Goal: Task Accomplishment & Management: Complete application form

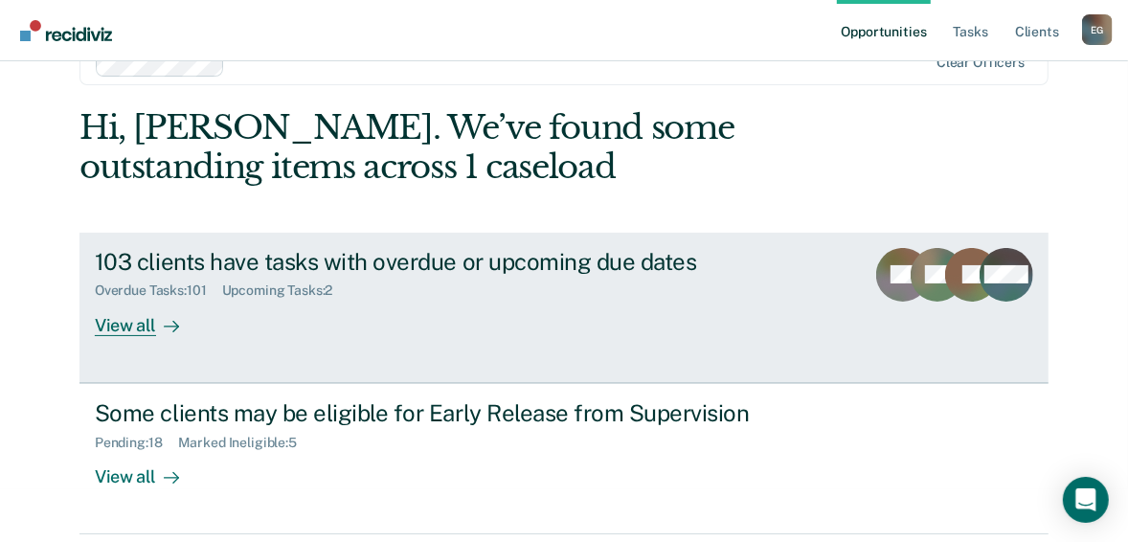
scroll to position [77, 0]
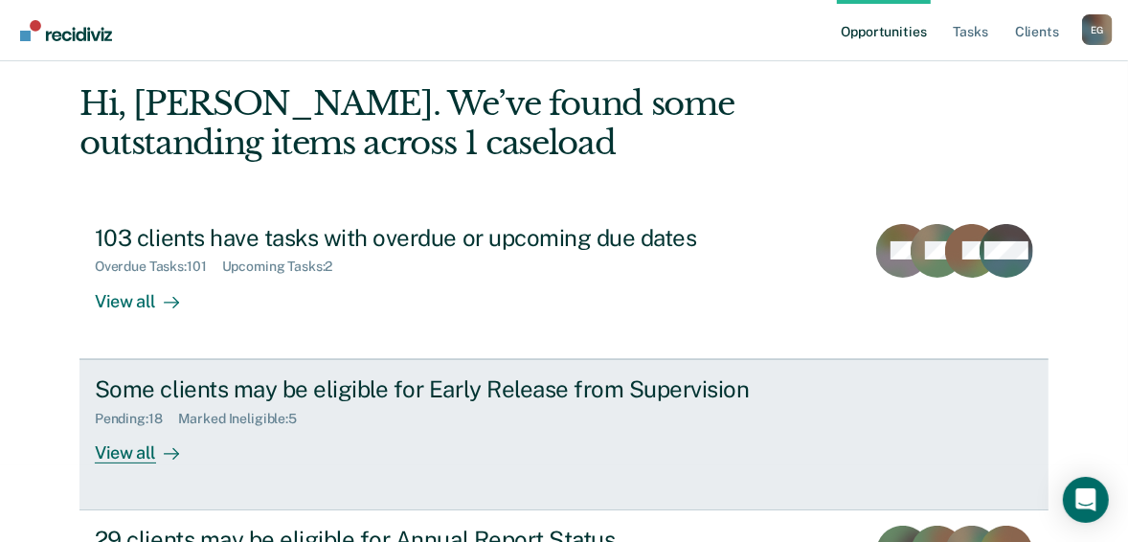
click at [136, 452] on div "View all" at bounding box center [148, 444] width 107 height 37
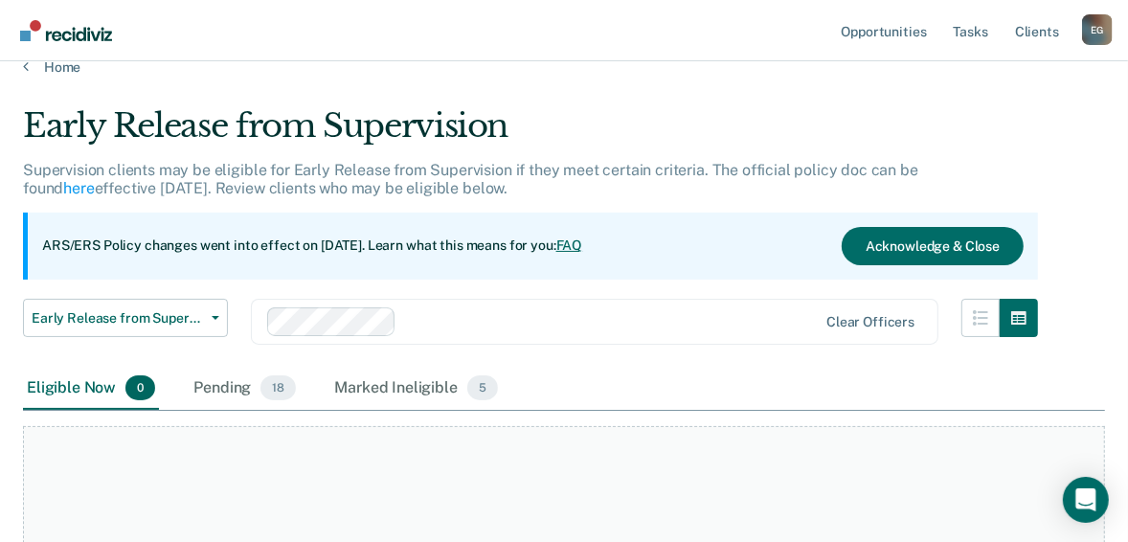
scroll to position [17, 0]
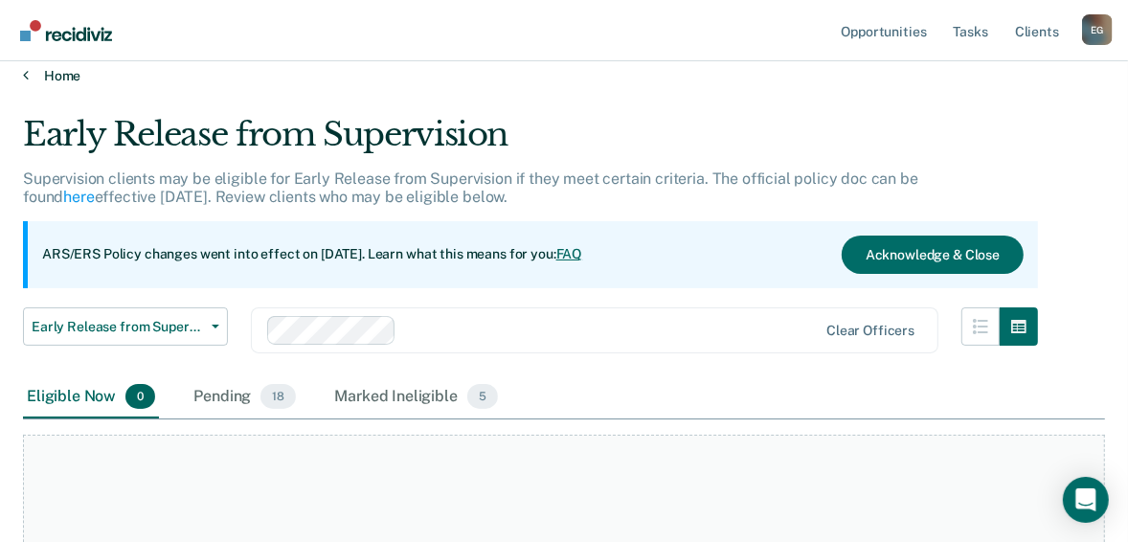
click at [51, 79] on link "Home" at bounding box center [564, 75] width 1082 height 17
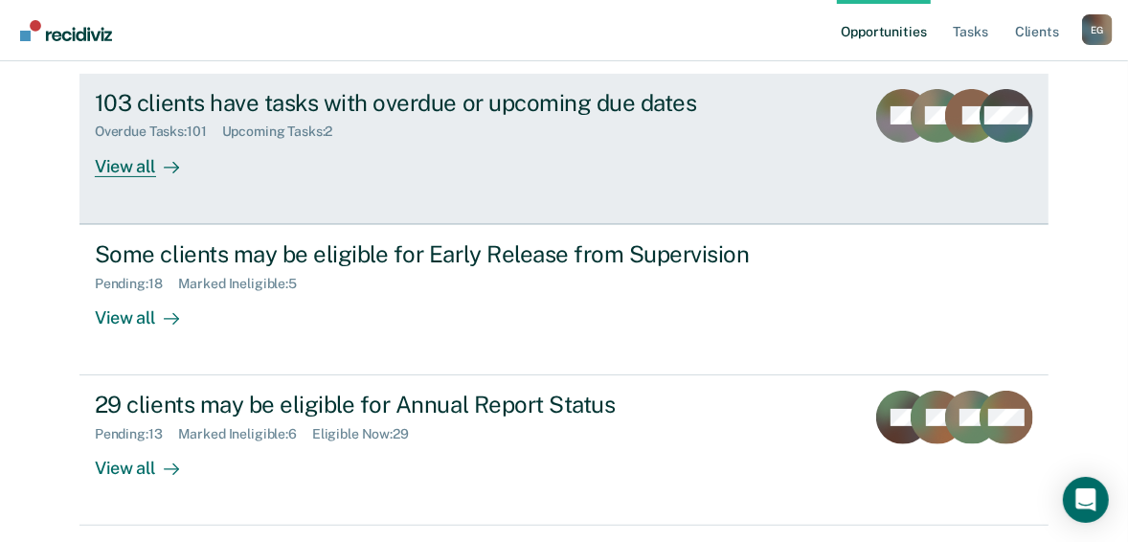
scroll to position [270, 0]
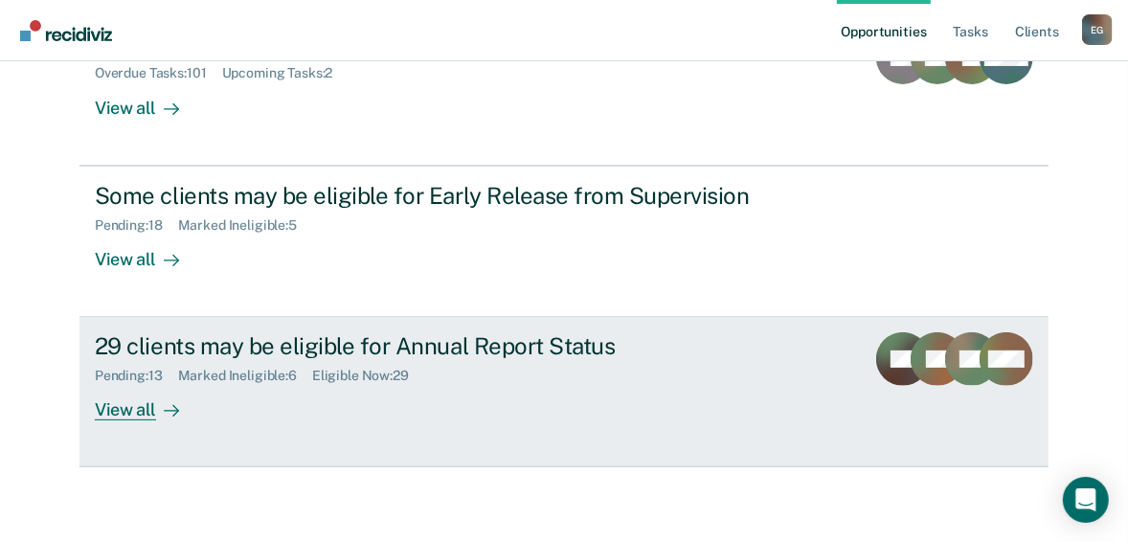
click at [117, 404] on div "View all" at bounding box center [148, 402] width 107 height 37
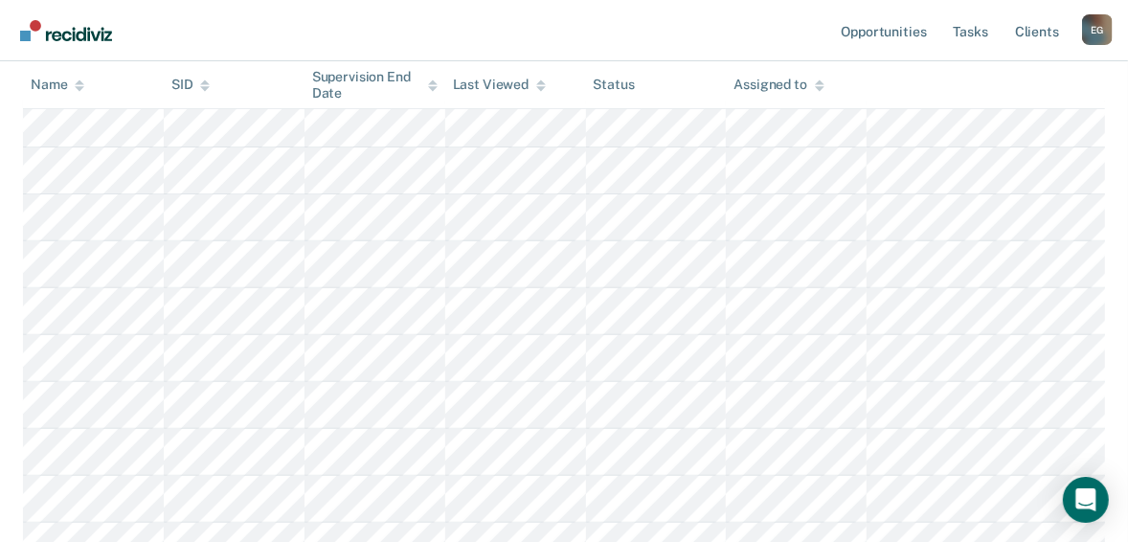
scroll to position [306, 0]
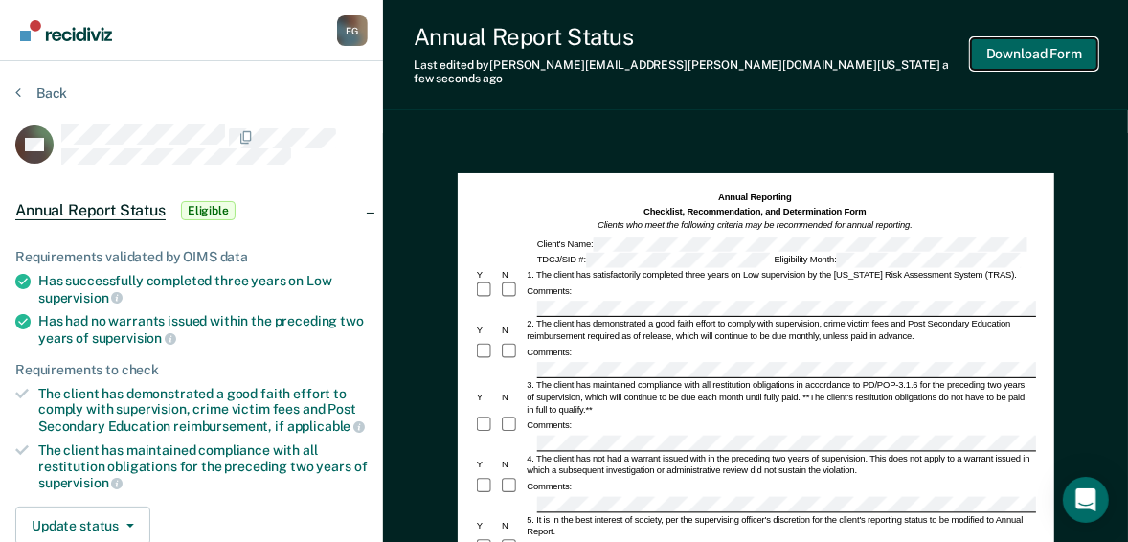
click at [1014, 54] on button "Download Form" at bounding box center [1034, 54] width 126 height 32
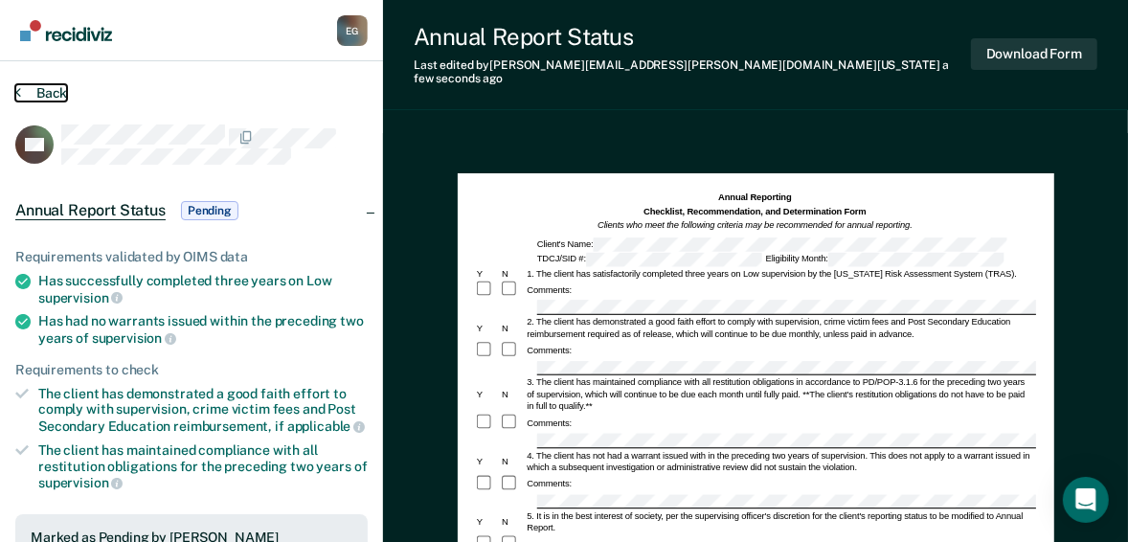
click at [37, 96] on button "Back" at bounding box center [41, 92] width 52 height 17
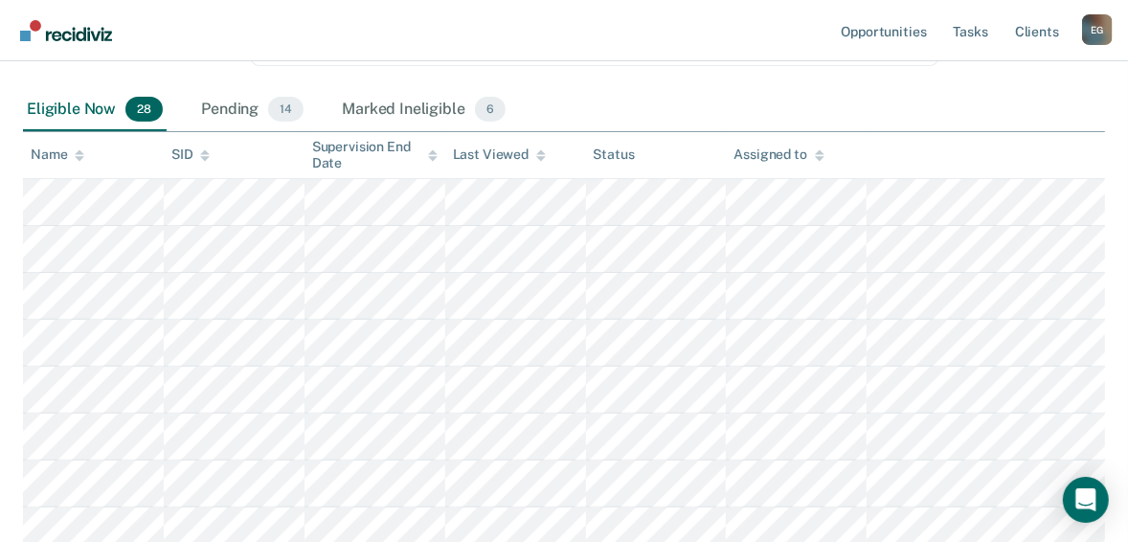
scroll to position [306, 0]
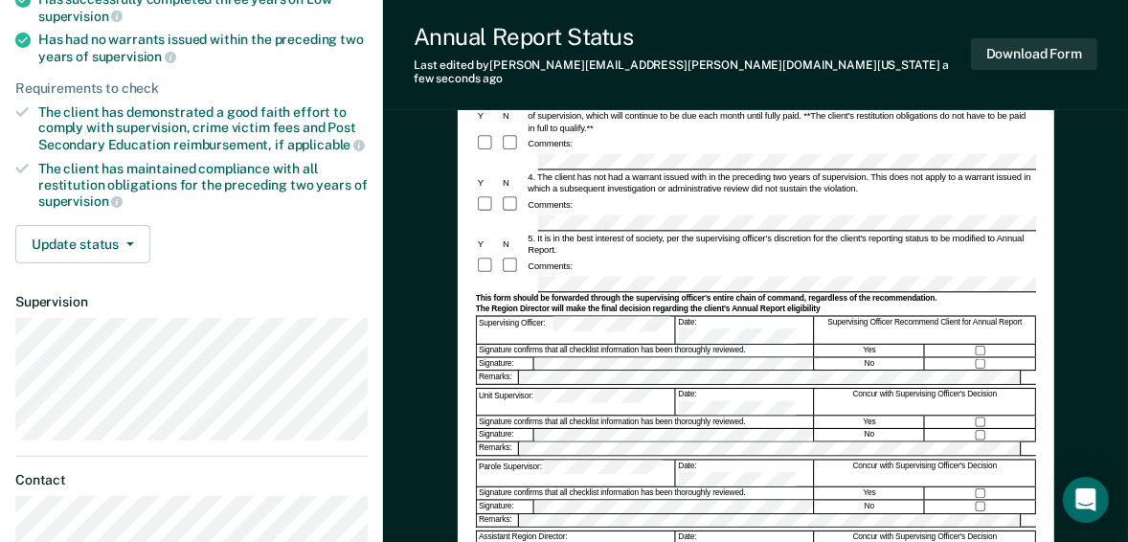
scroll to position [306, 0]
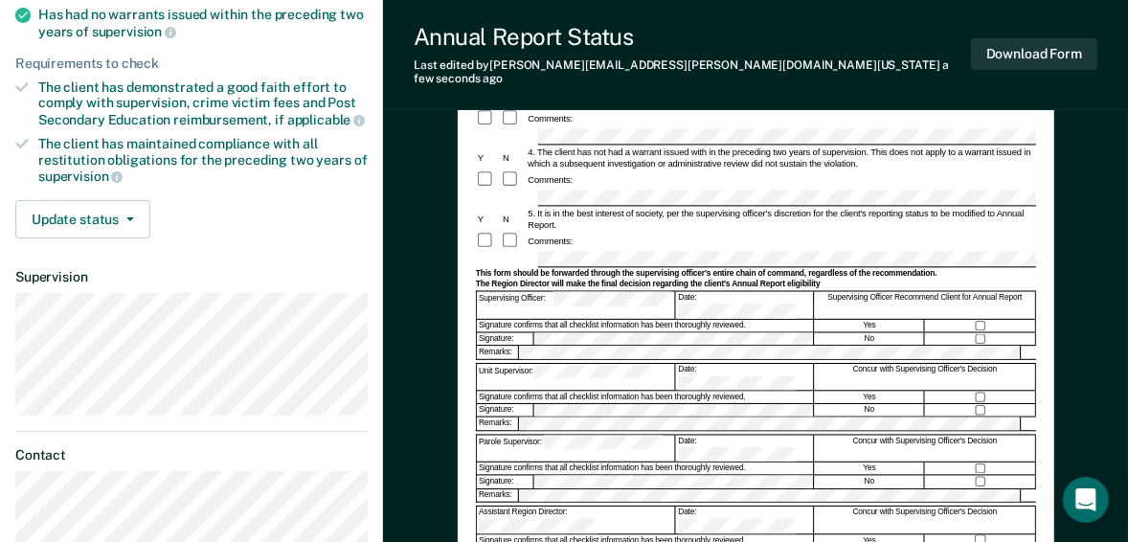
click at [985, 332] on div at bounding box center [981, 338] width 110 height 12
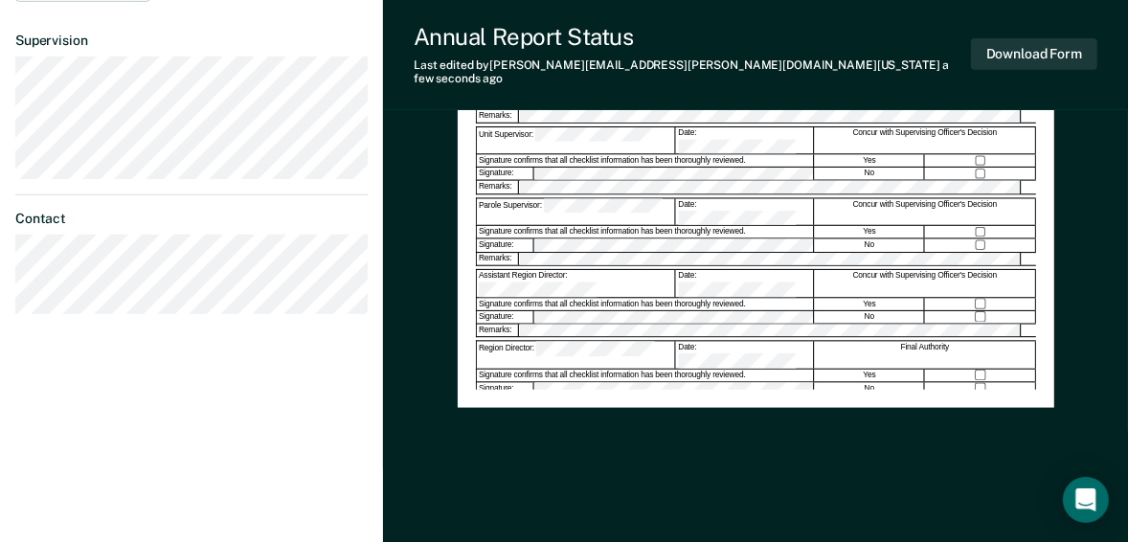
scroll to position [313, 0]
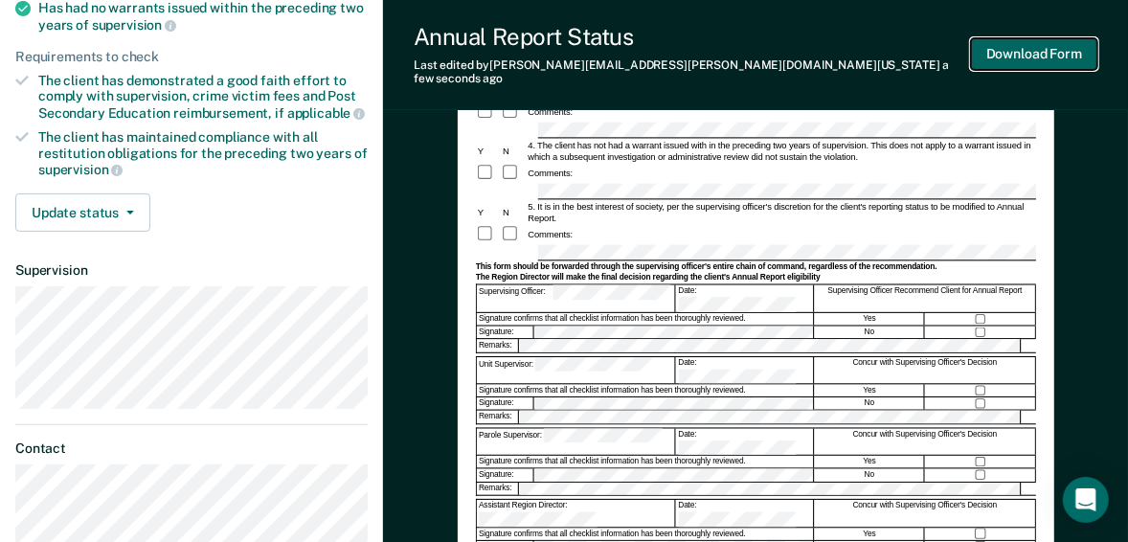
click at [999, 56] on button "Download Form" at bounding box center [1034, 54] width 126 height 32
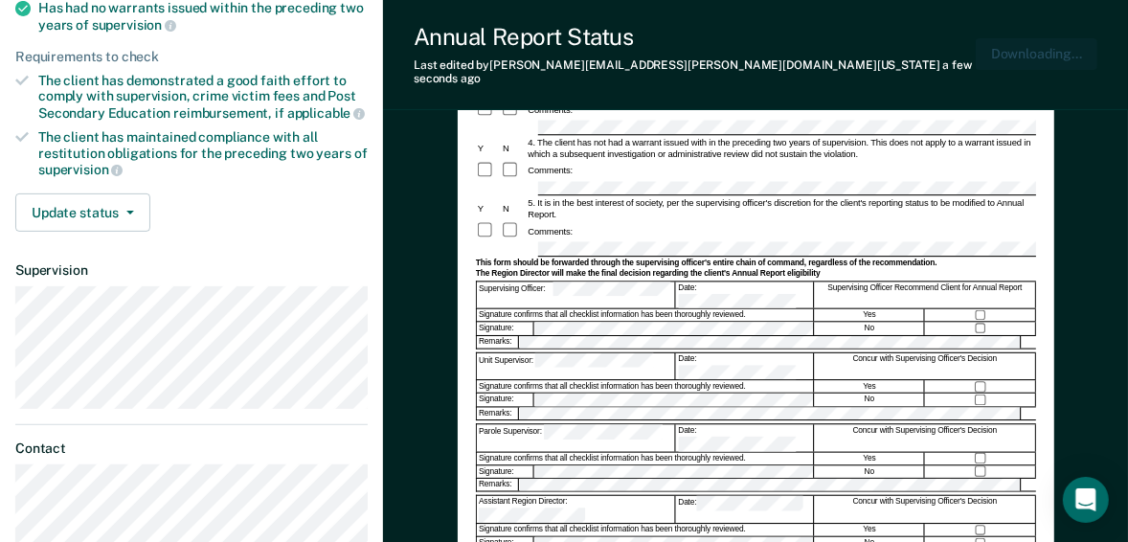
scroll to position [0, 0]
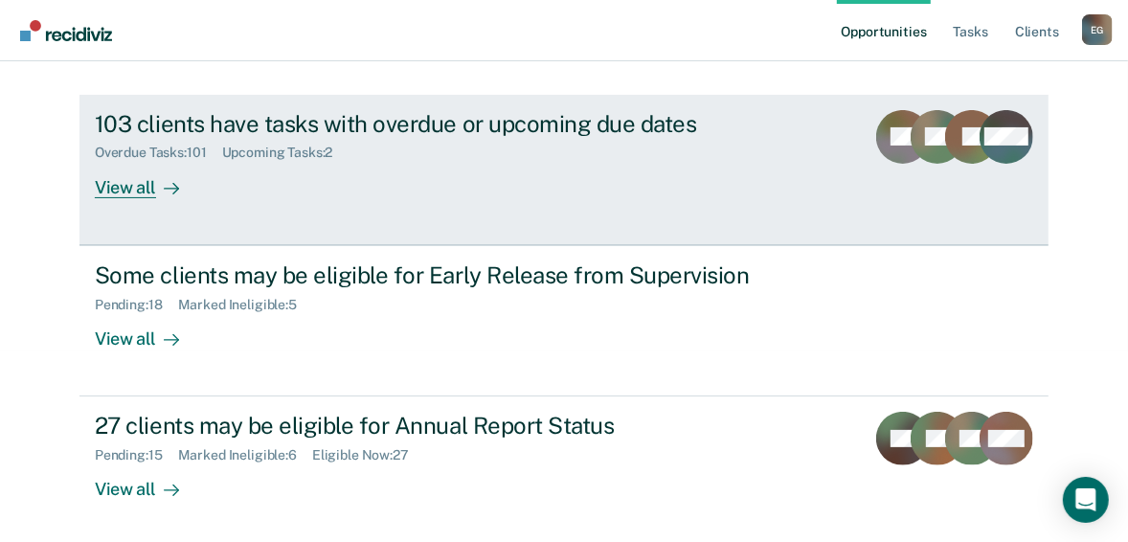
scroll to position [193, 0]
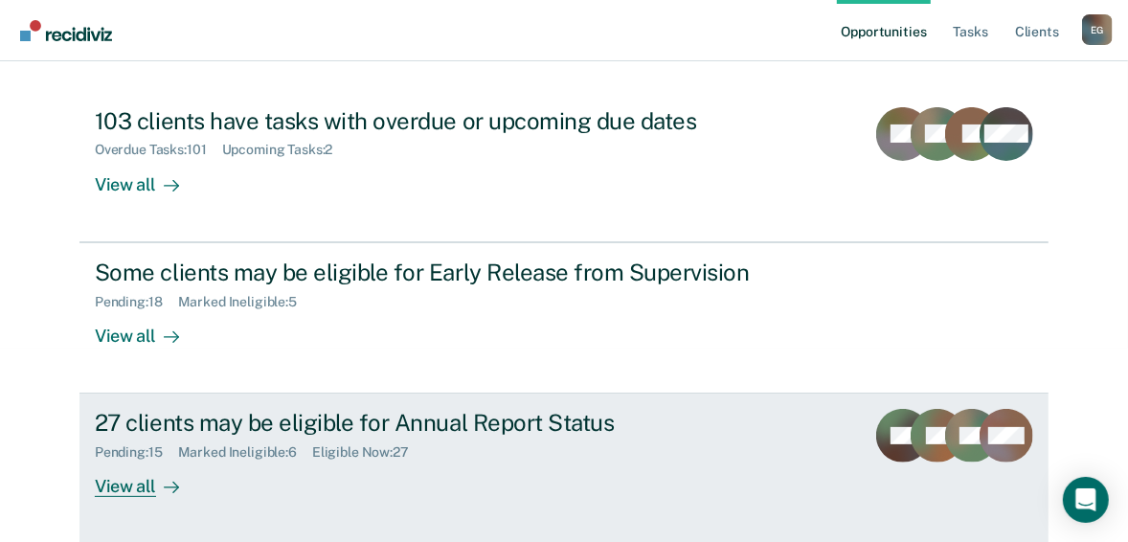
click at [133, 480] on div "View all" at bounding box center [148, 479] width 107 height 37
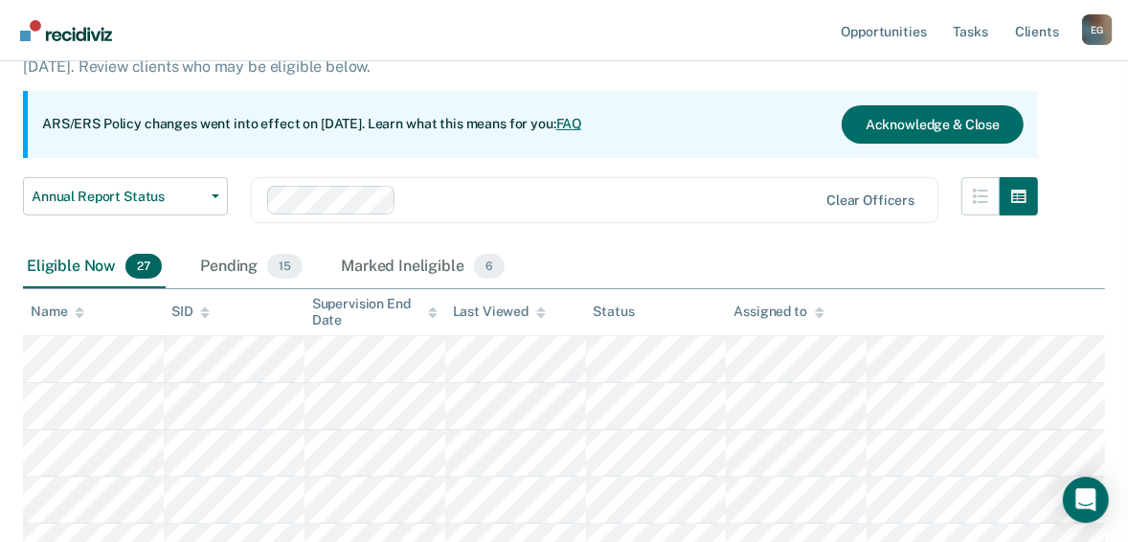
scroll to position [134, 0]
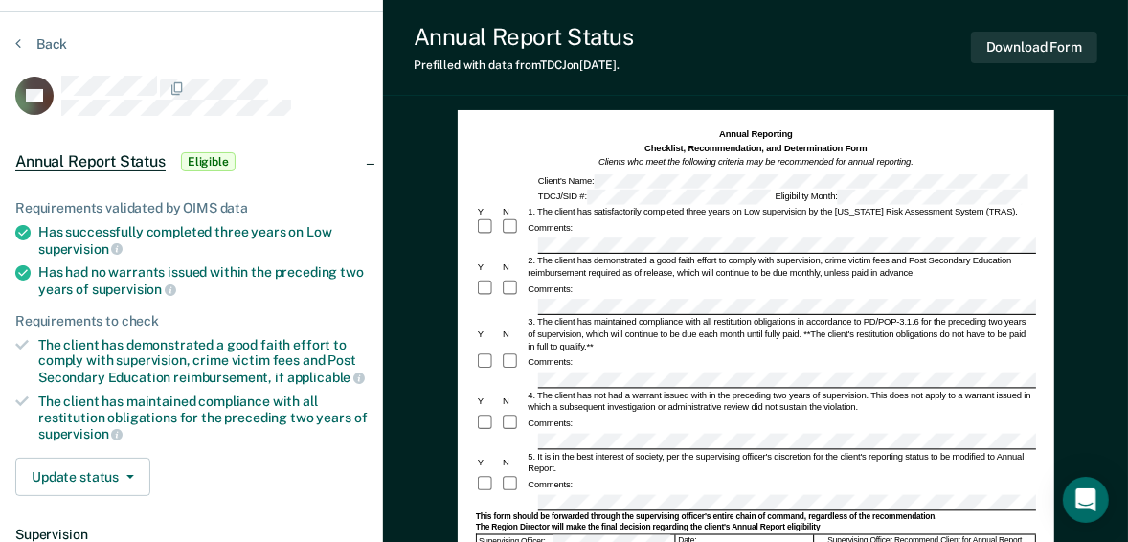
scroll to position [77, 0]
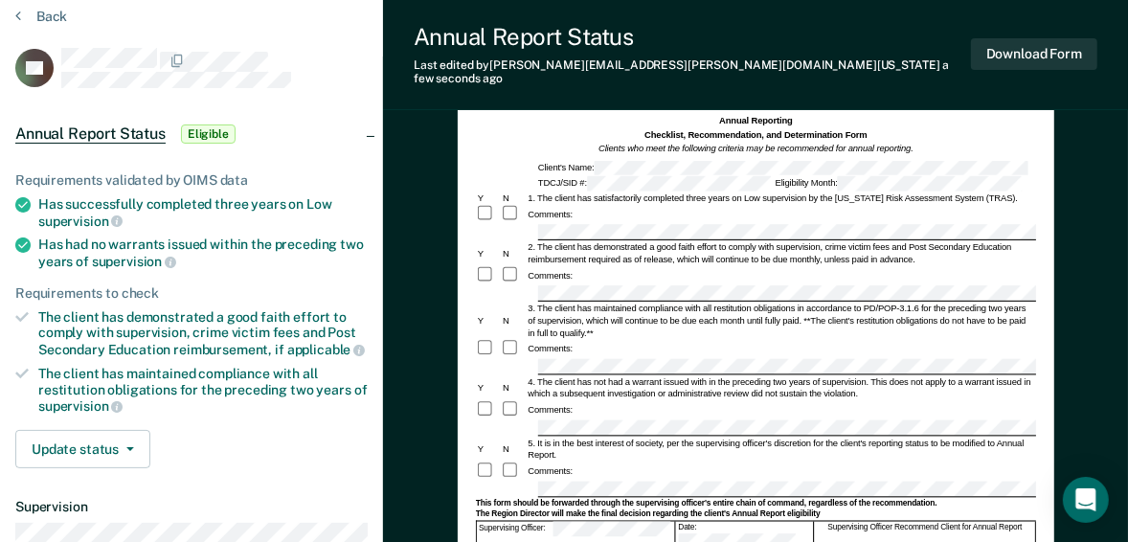
click at [566, 302] on div "3. The client has maintained compliance with all restitution obligations in acc…" at bounding box center [781, 320] width 510 height 36
click at [594, 339] on form "Annual Reporting Checklist, Recommendation, and Determination Form Clients who …" at bounding box center [756, 500] width 560 height 773
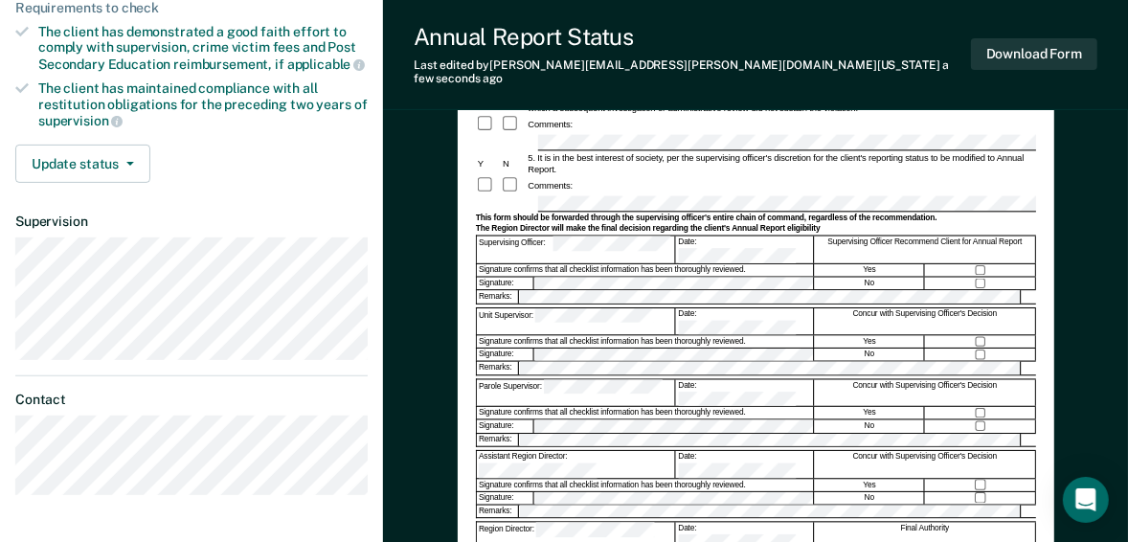
scroll to position [383, 0]
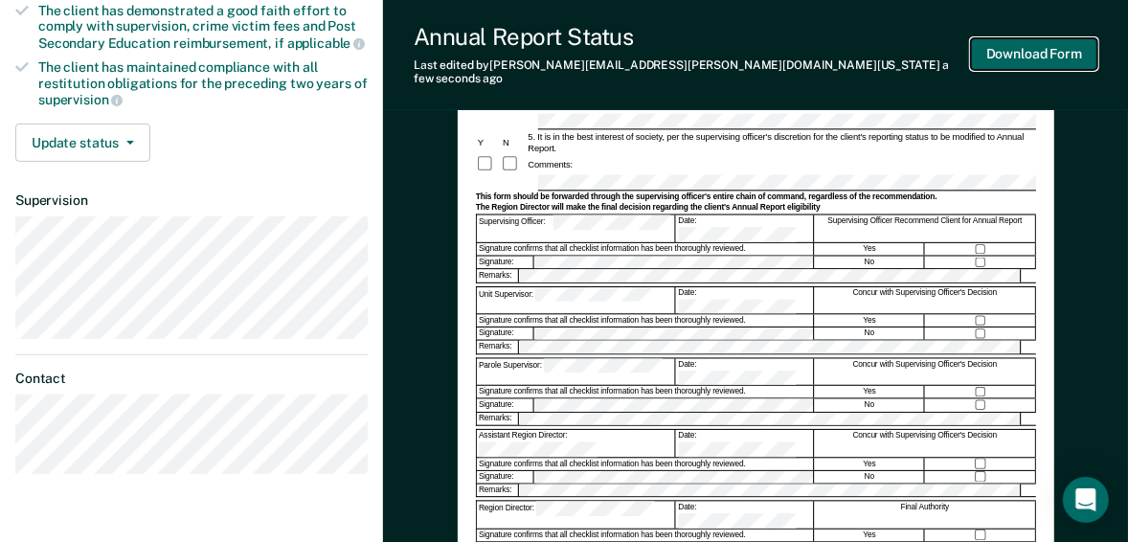
click at [1028, 51] on button "Download Form" at bounding box center [1034, 54] width 126 height 32
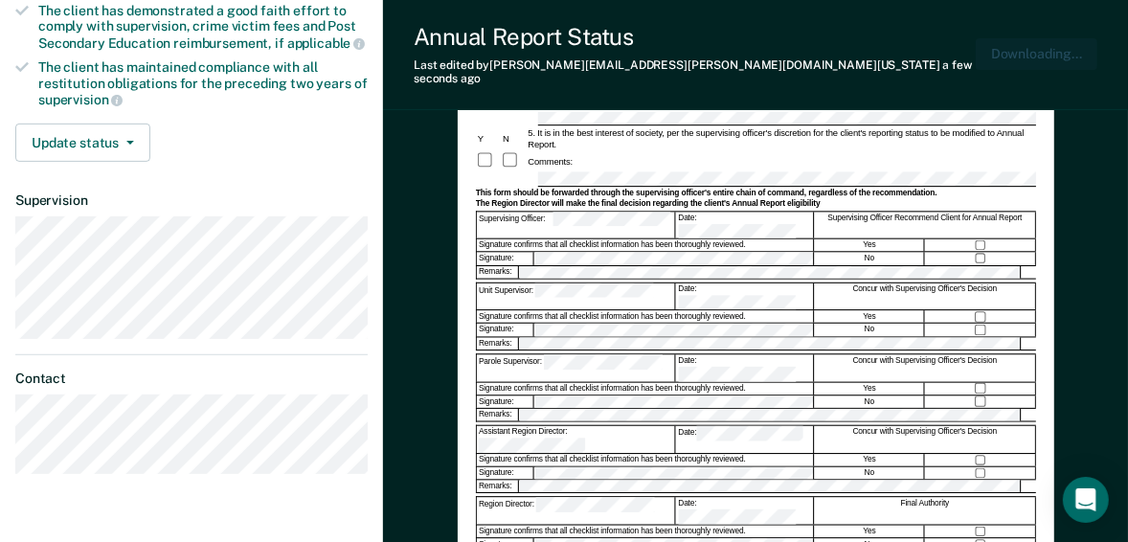
scroll to position [0, 0]
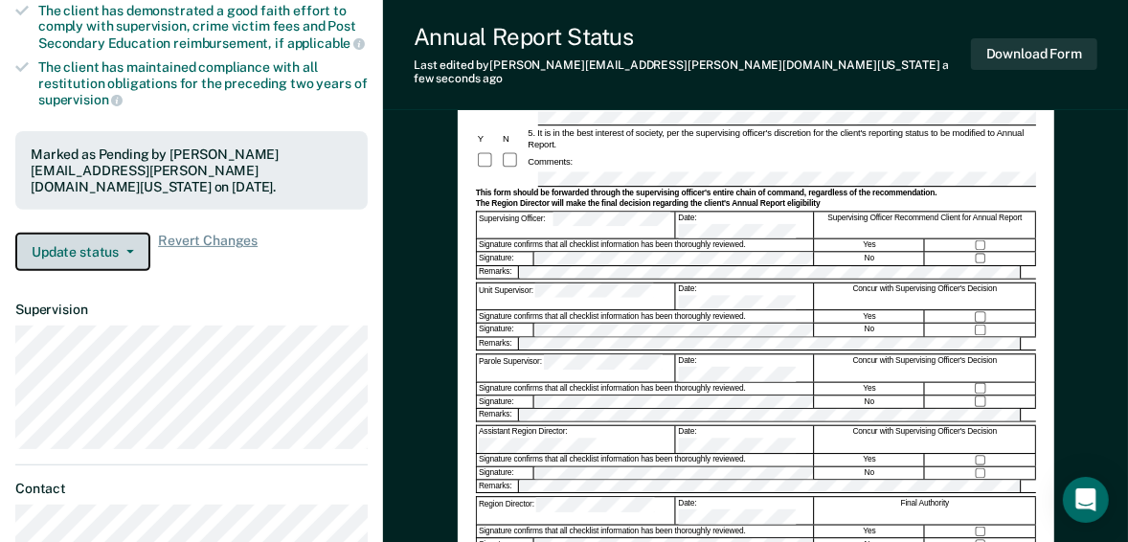
click at [141, 233] on button "Update status" at bounding box center [82, 252] width 135 height 38
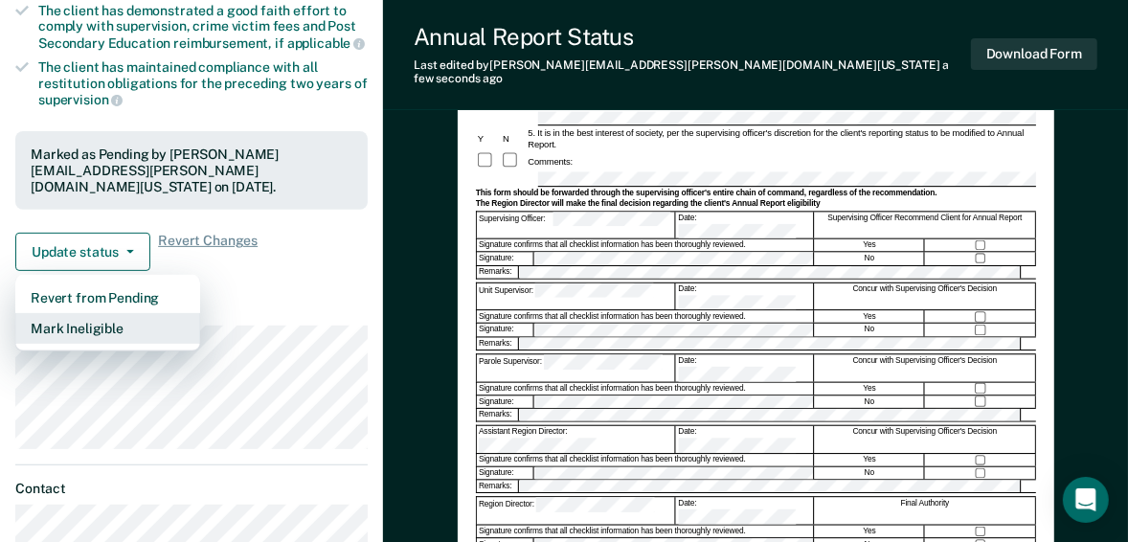
click at [86, 313] on button "Mark Ineligible" at bounding box center [107, 328] width 185 height 31
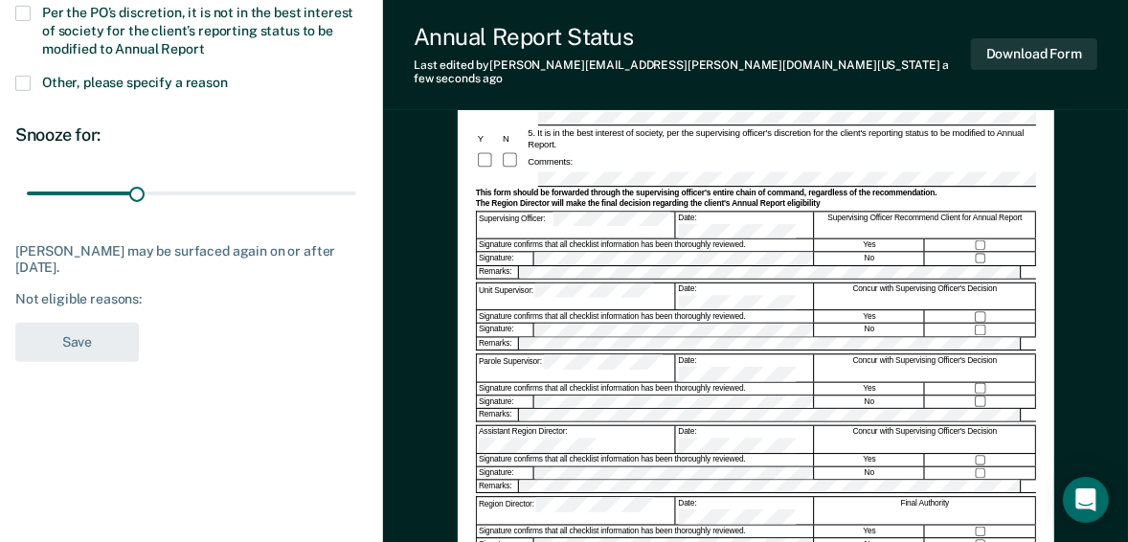
scroll to position [153, 0]
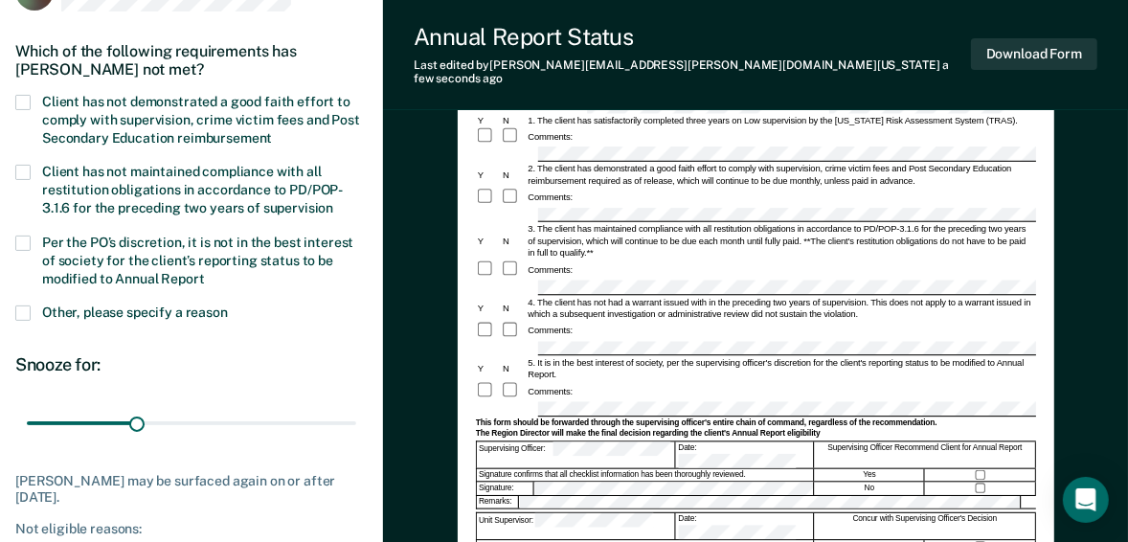
click at [29, 100] on span at bounding box center [22, 102] width 15 height 15
click at [272, 131] on input "Client has not demonstrated a good faith effort to comply with supervision, cri…" at bounding box center [272, 131] width 0 height 0
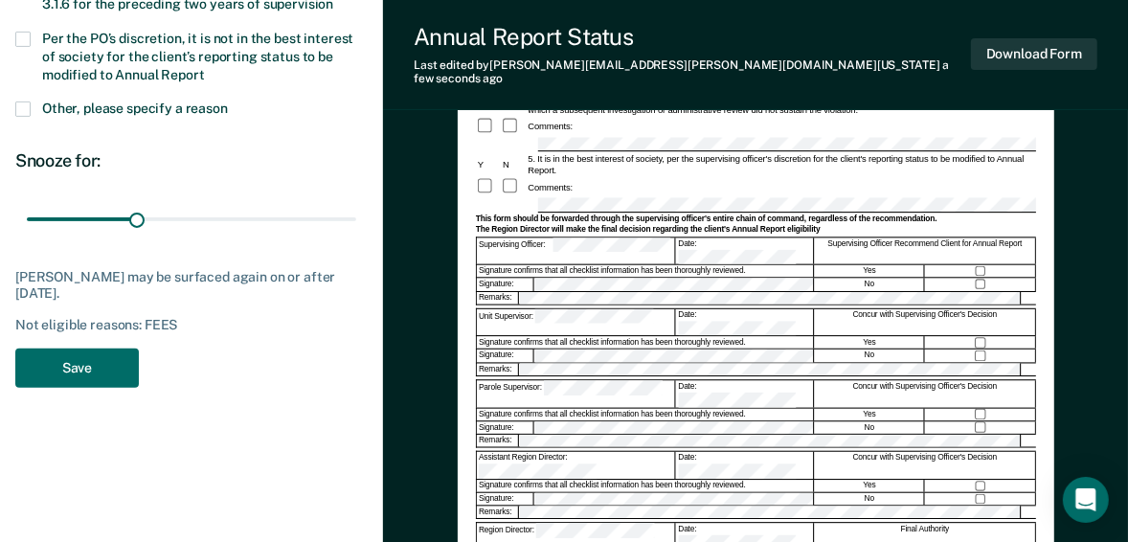
scroll to position [383, 0]
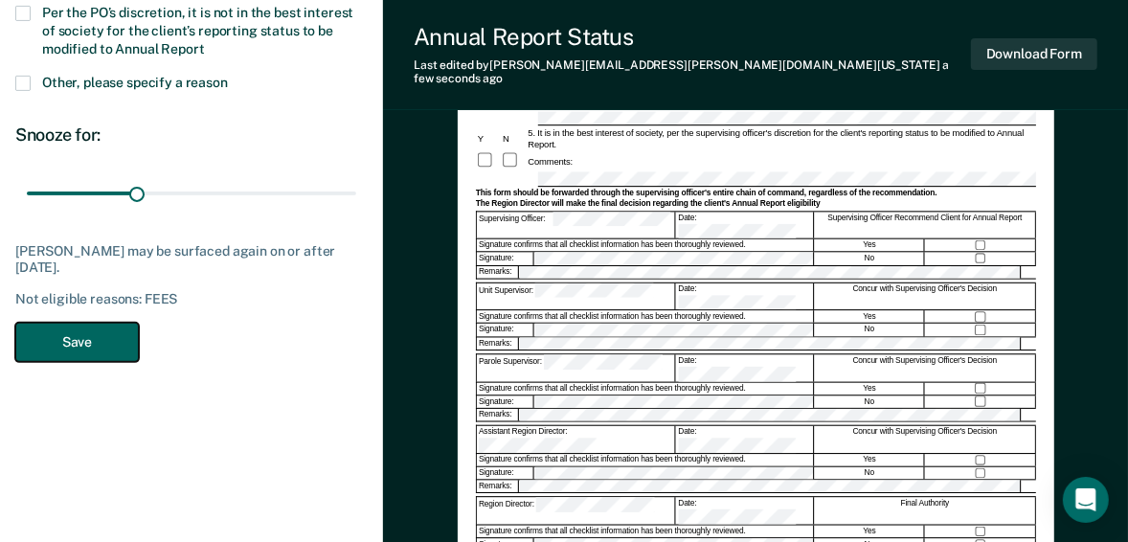
click at [90, 327] on button "Save" at bounding box center [77, 342] width 124 height 39
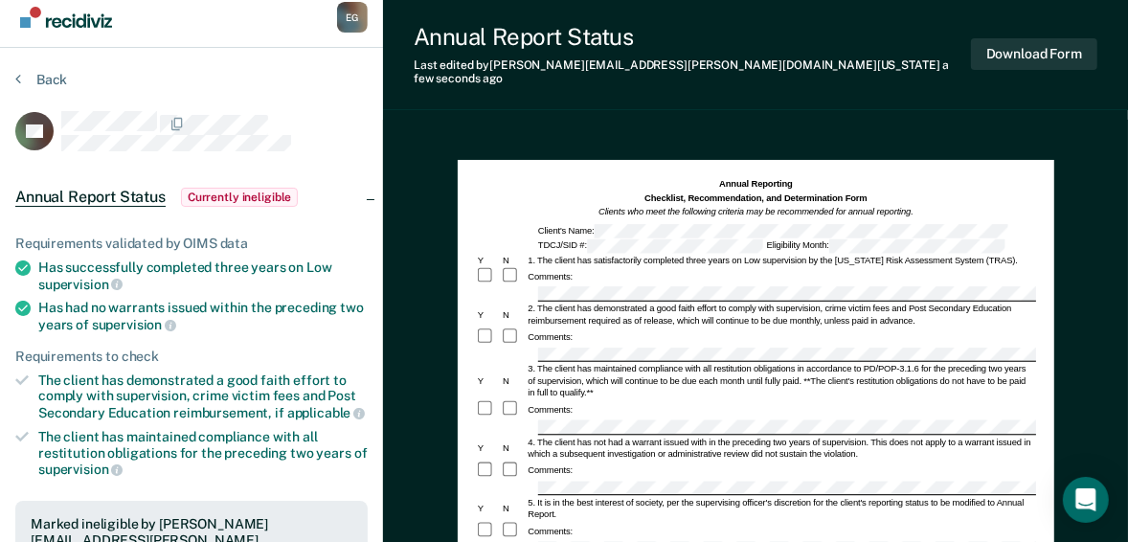
scroll to position [0, 0]
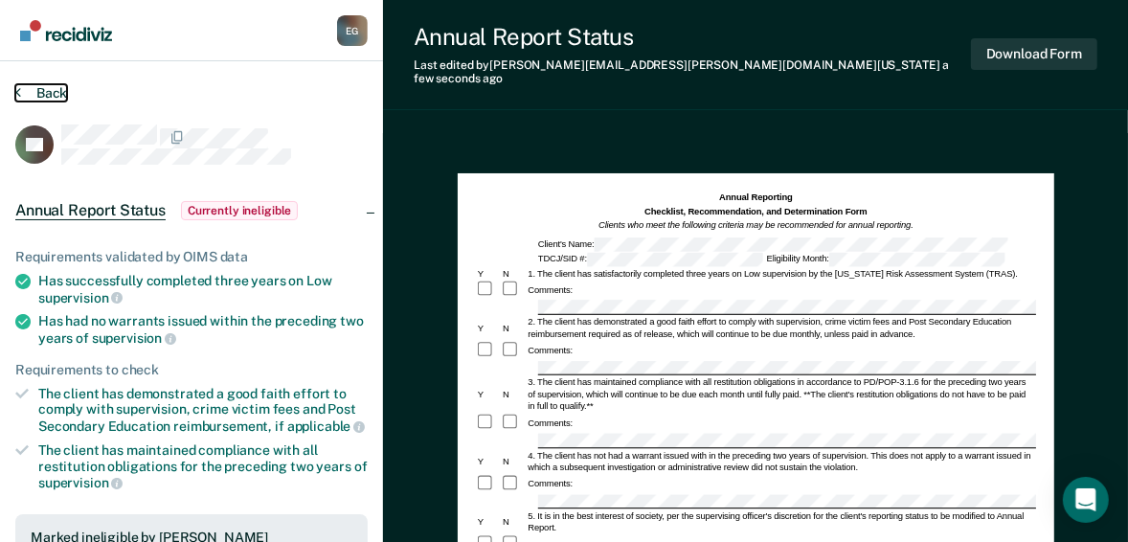
click at [28, 92] on button "Back" at bounding box center [41, 92] width 52 height 17
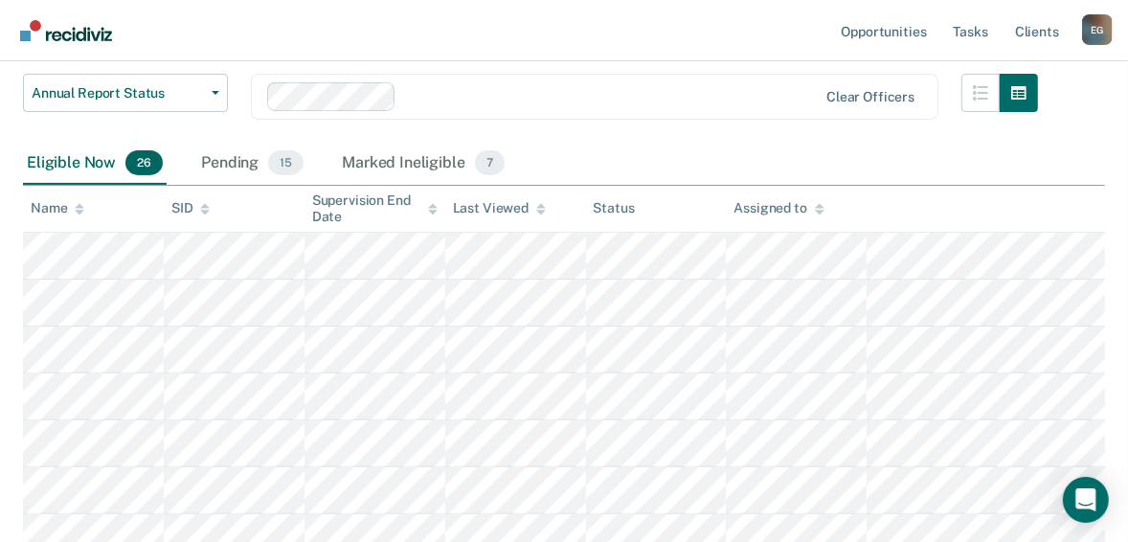
scroll to position [147, 0]
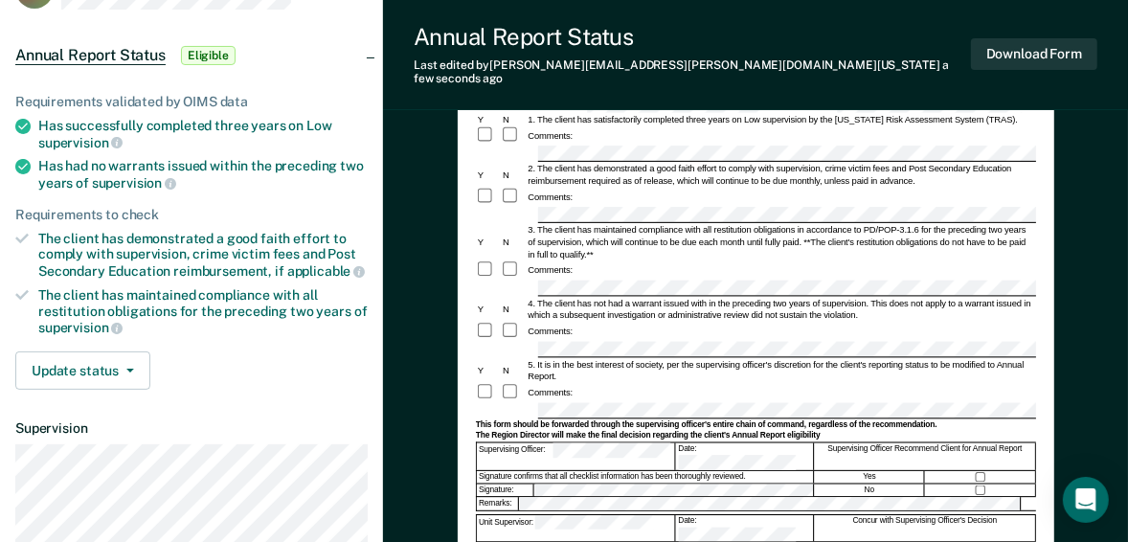
scroll to position [153, 0]
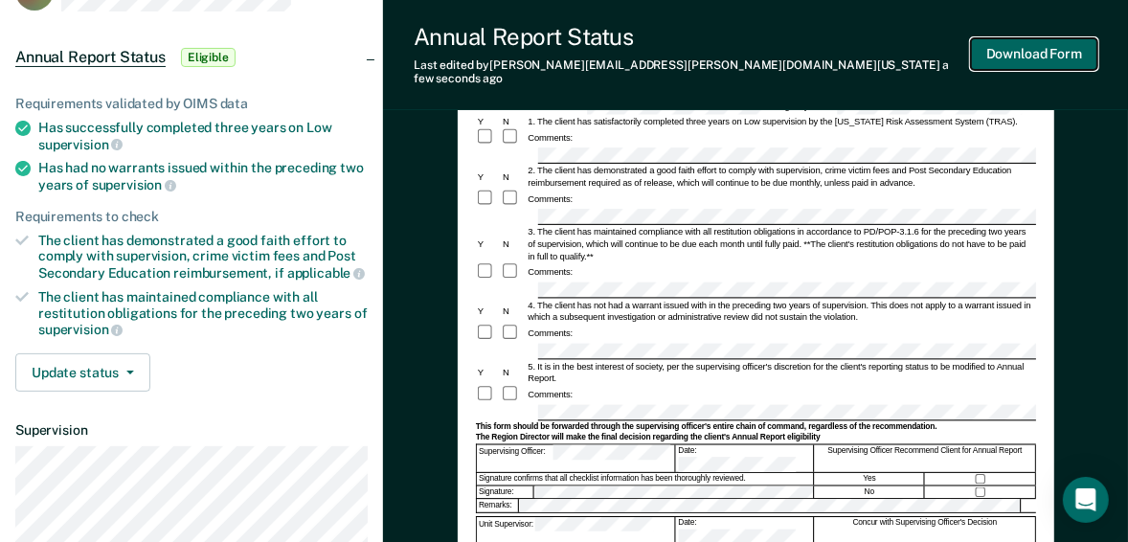
click at [1005, 49] on button "Download Form" at bounding box center [1034, 54] width 126 height 32
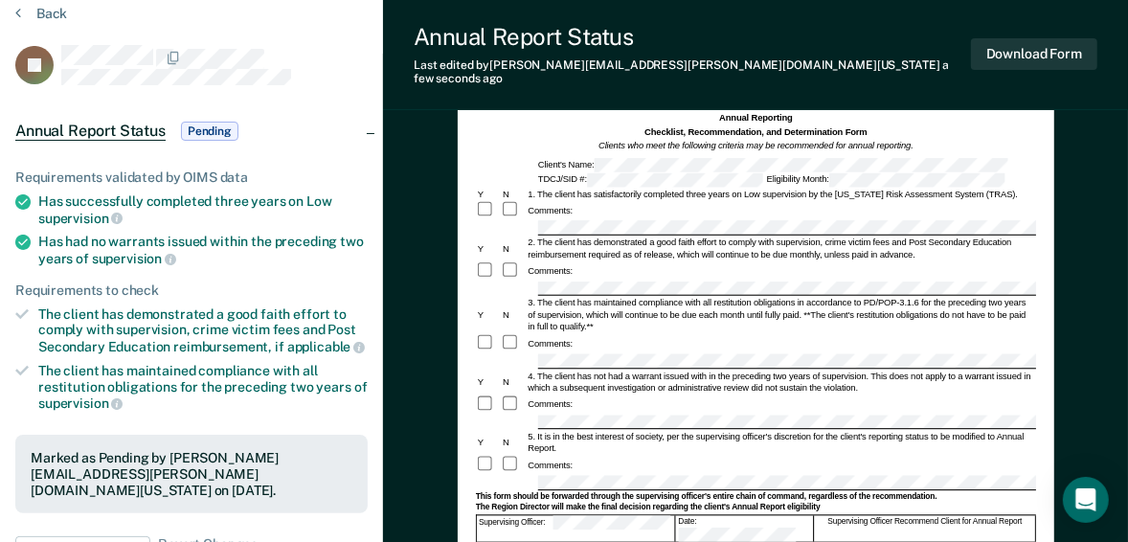
scroll to position [0, 0]
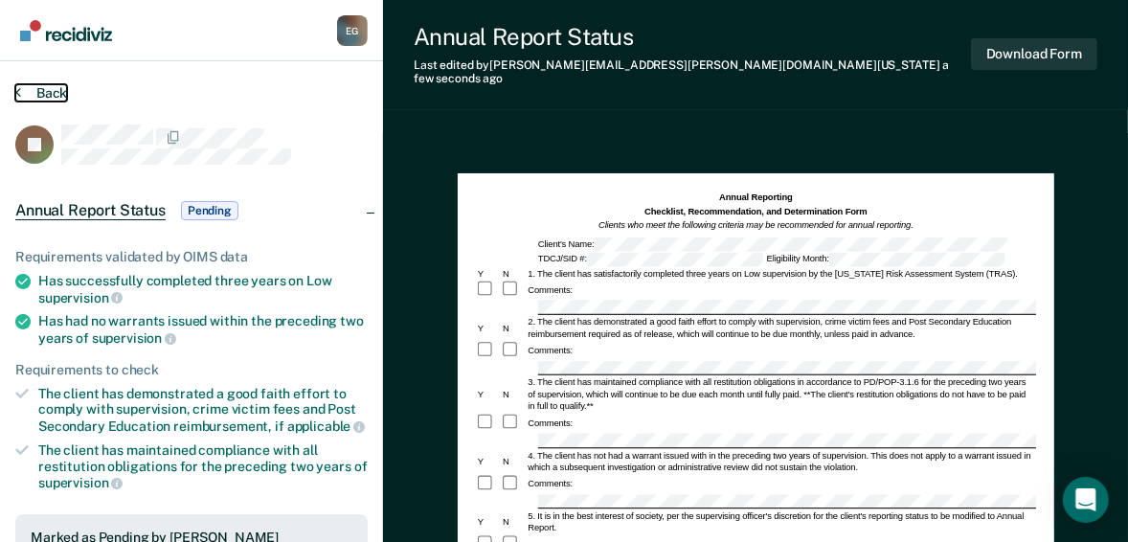
click at [40, 87] on button "Back" at bounding box center [41, 92] width 52 height 17
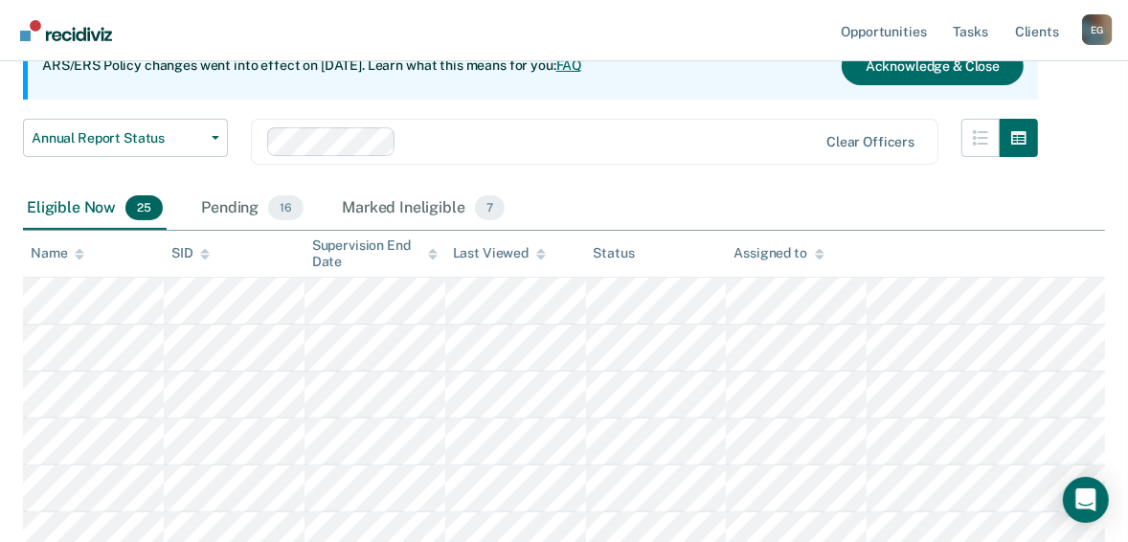
scroll to position [170, 0]
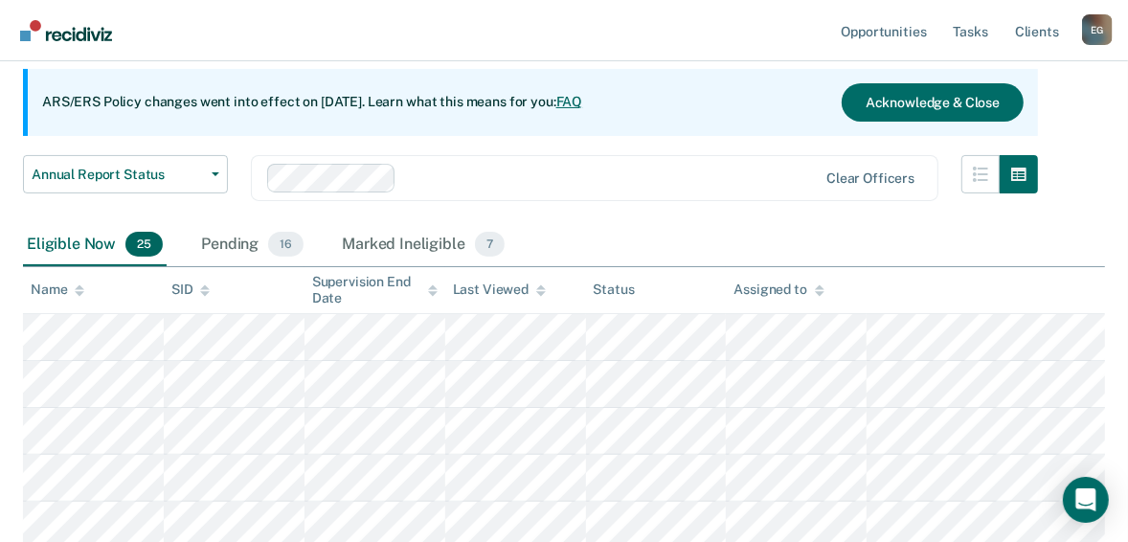
click at [1105, 29] on div "E G" at bounding box center [1097, 29] width 31 height 31
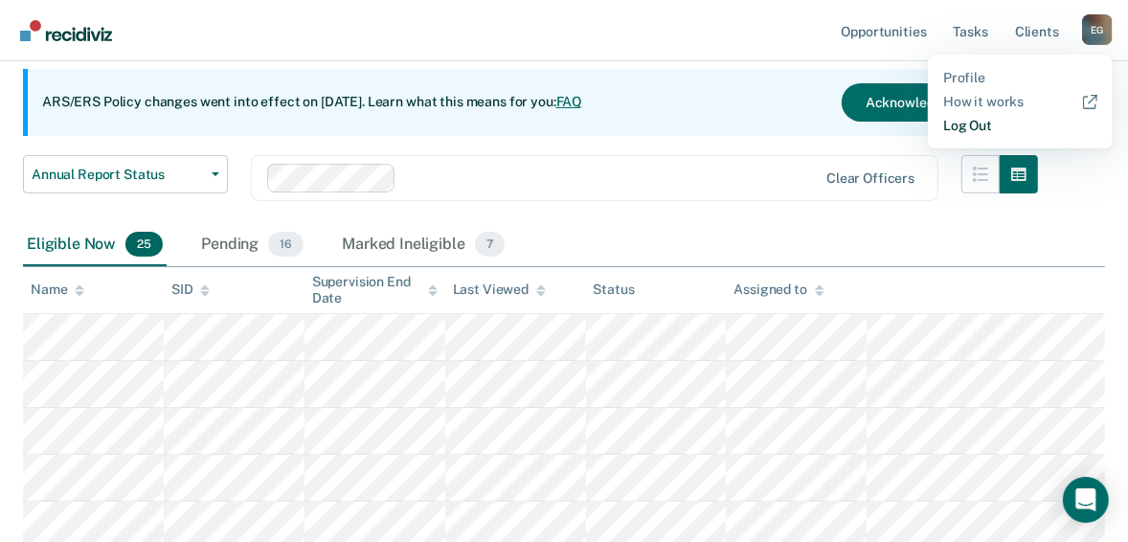
click at [958, 121] on link "Log Out" at bounding box center [1020, 126] width 154 height 16
